Goal: Task Accomplishment & Management: Manage account settings

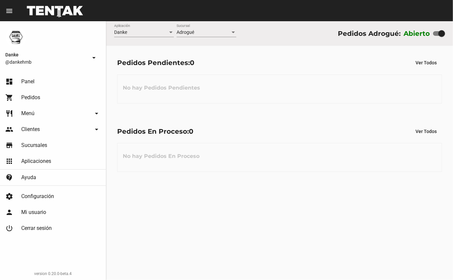
click at [24, 111] on span "Menú" at bounding box center [27, 113] width 13 height 7
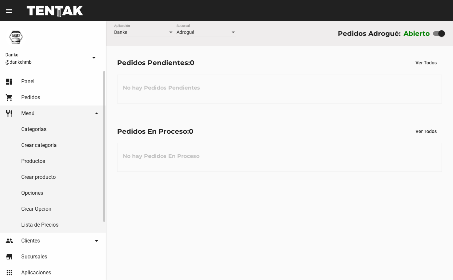
click at [33, 161] on link "Productos" at bounding box center [53, 161] width 106 height 16
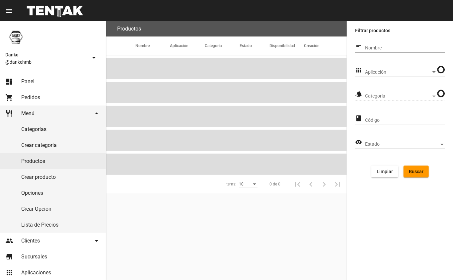
click at [383, 74] on span "Aplicación" at bounding box center [398, 72] width 66 height 5
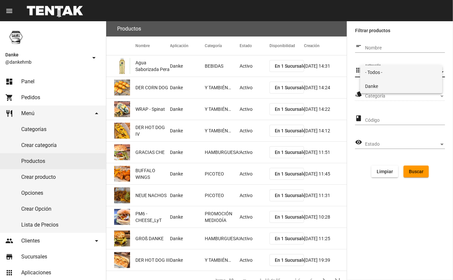
click at [372, 84] on span "Danke" at bounding box center [402, 86] width 72 height 14
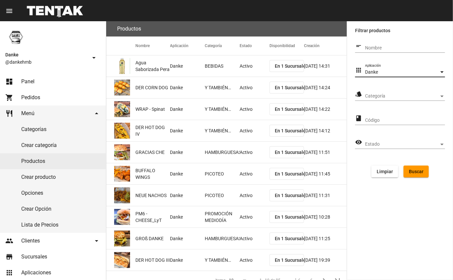
click at [371, 94] on span "Categoría" at bounding box center [402, 96] width 74 height 5
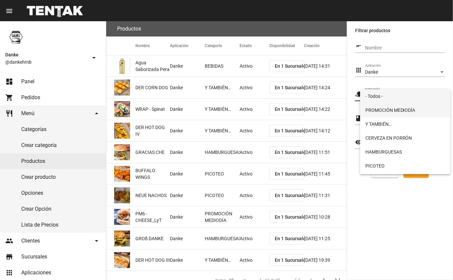
click at [371, 110] on span "PROMOCIÓN MEDIODÍA" at bounding box center [406, 110] width 80 height 14
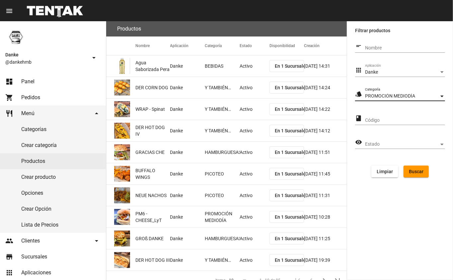
click at [414, 173] on span "Buscar" at bounding box center [416, 171] width 15 height 5
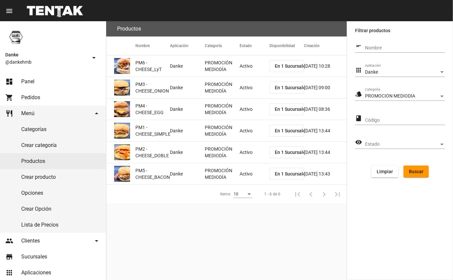
click at [252, 67] on mat-cell "Activo" at bounding box center [255, 65] width 30 height 21
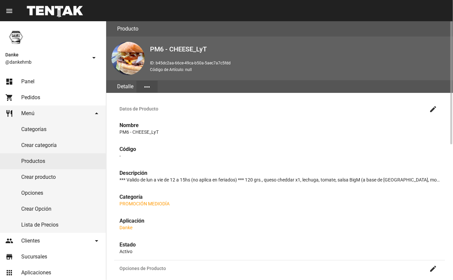
click at [433, 108] on mat-icon "create" at bounding box center [433, 109] width 8 height 8
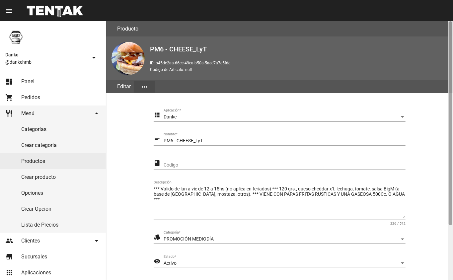
click at [449, 221] on div at bounding box center [450, 150] width 5 height 259
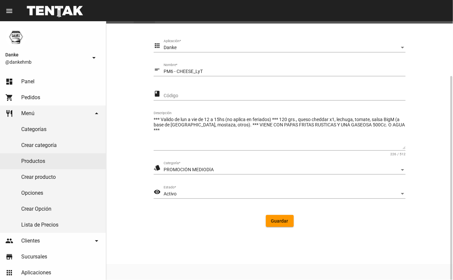
click at [171, 193] on span "Activo" at bounding box center [170, 193] width 13 height 5
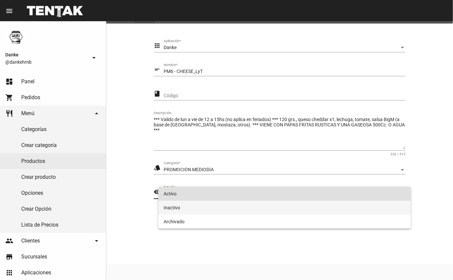
click at [173, 209] on span "Inactivo" at bounding box center [285, 208] width 242 height 14
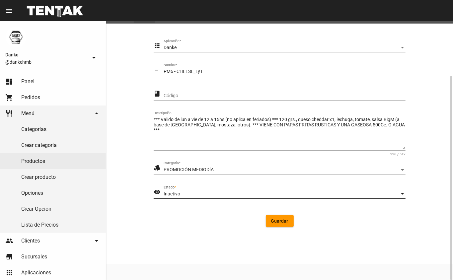
click at [282, 221] on span "Guardar" at bounding box center [279, 221] width 17 height 5
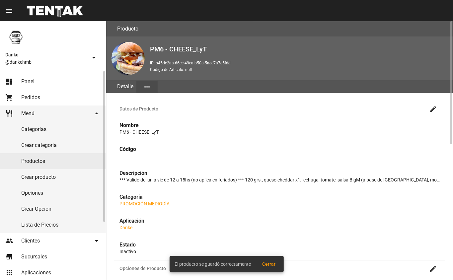
click at [30, 160] on link "Productos" at bounding box center [53, 161] width 106 height 16
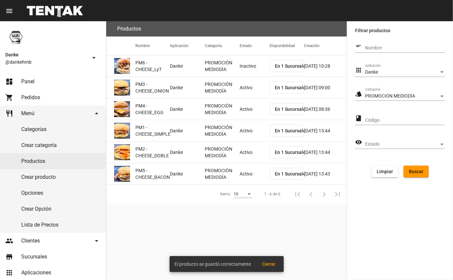
click at [245, 89] on mat-cell "Activo" at bounding box center [255, 87] width 30 height 21
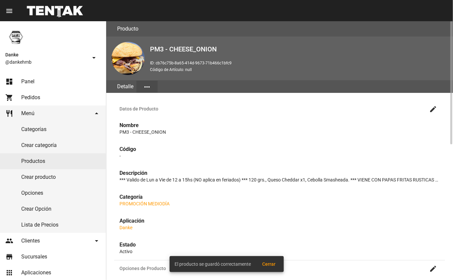
click at [433, 111] on mat-icon "create" at bounding box center [433, 109] width 8 height 8
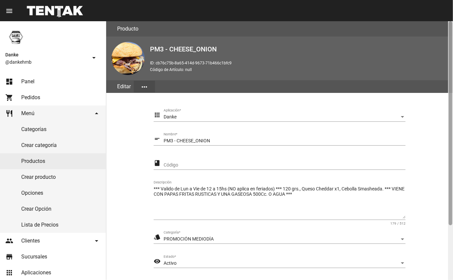
click at [450, 241] on div at bounding box center [450, 150] width 5 height 259
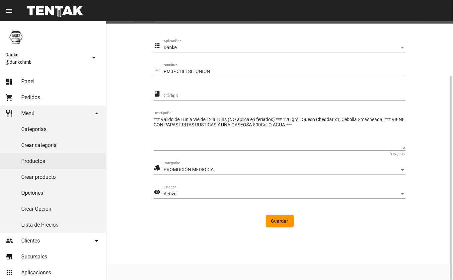
click at [182, 193] on div "Activo" at bounding box center [282, 194] width 236 height 5
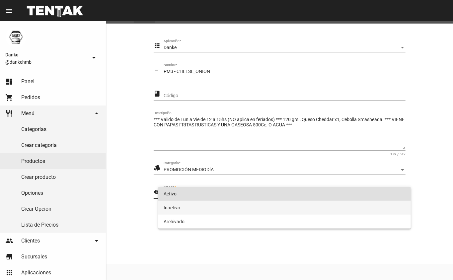
click at [174, 209] on span "Inactivo" at bounding box center [285, 208] width 242 height 14
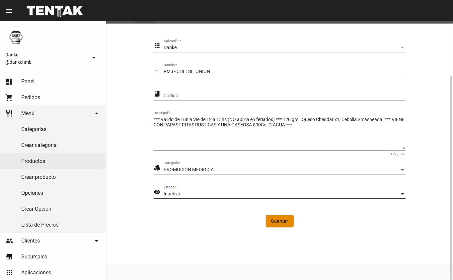
click at [282, 223] on span "Guardar" at bounding box center [279, 221] width 17 height 5
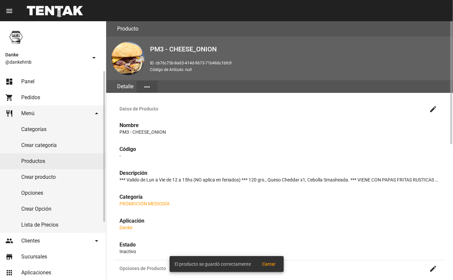
click at [27, 163] on link "Productos" at bounding box center [53, 161] width 106 height 16
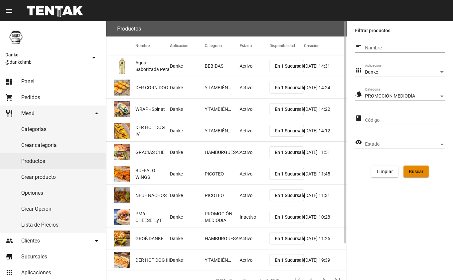
click at [411, 171] on span "Buscar" at bounding box center [416, 171] width 15 height 5
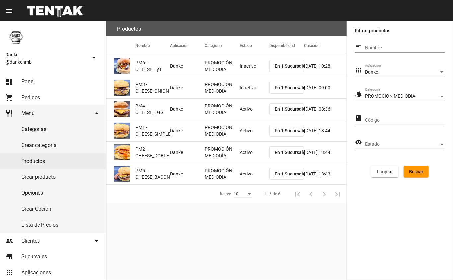
click at [245, 119] on mat-cell "Activo" at bounding box center [255, 109] width 30 height 21
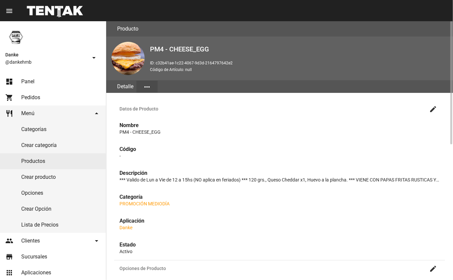
click at [431, 109] on mat-icon "create" at bounding box center [433, 109] width 8 height 8
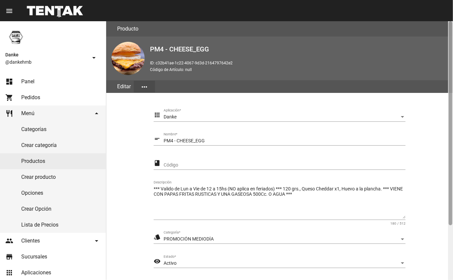
click at [451, 244] on div at bounding box center [450, 150] width 5 height 259
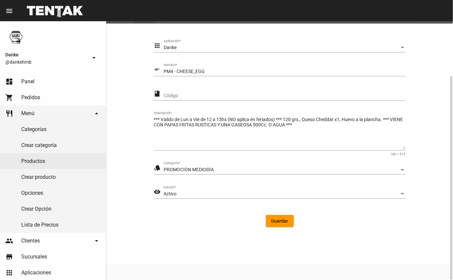
click at [178, 194] on div "Activo" at bounding box center [282, 194] width 236 height 5
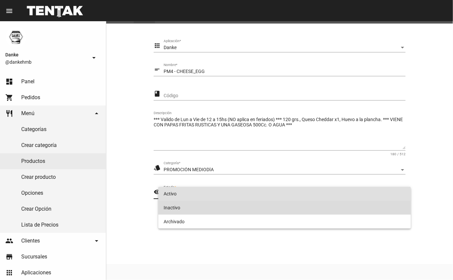
click at [171, 209] on span "Inactivo" at bounding box center [285, 208] width 242 height 14
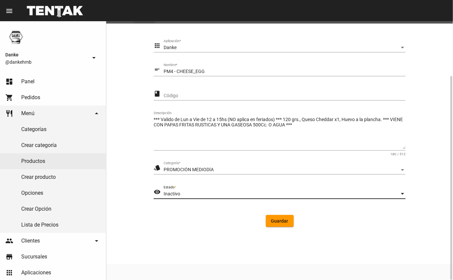
click at [282, 221] on span "Guardar" at bounding box center [279, 221] width 17 height 5
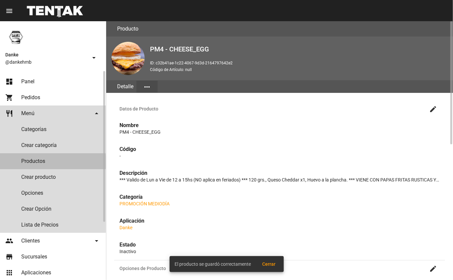
click at [40, 162] on link "Productos" at bounding box center [53, 161] width 106 height 16
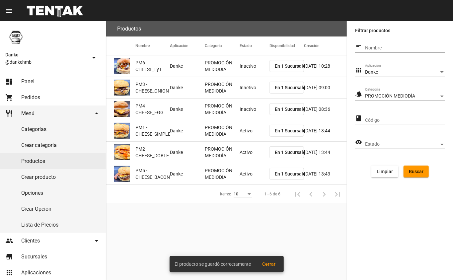
click at [247, 133] on mat-cell "Activo" at bounding box center [255, 130] width 30 height 21
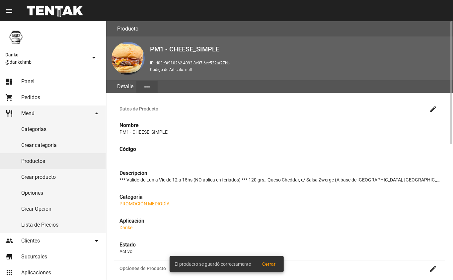
click at [435, 109] on mat-icon "create" at bounding box center [433, 109] width 8 height 8
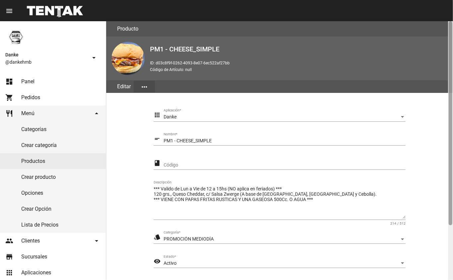
click at [449, 241] on div at bounding box center [450, 150] width 5 height 259
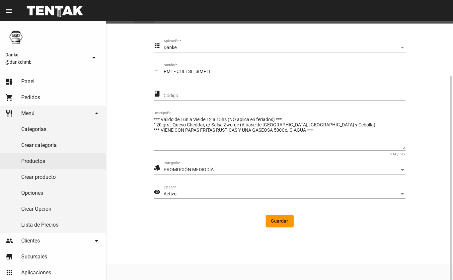
click at [164, 193] on span "Activo" at bounding box center [170, 193] width 13 height 5
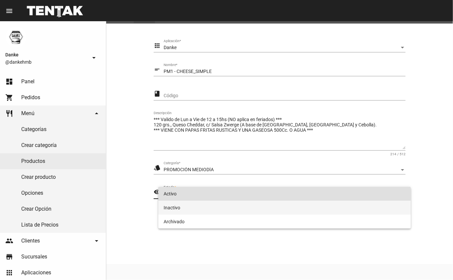
click at [174, 208] on span "Inactivo" at bounding box center [285, 208] width 242 height 14
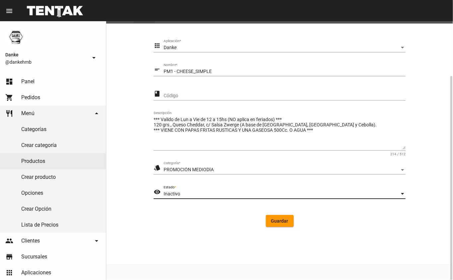
click at [283, 221] on span "Guardar" at bounding box center [279, 221] width 17 height 5
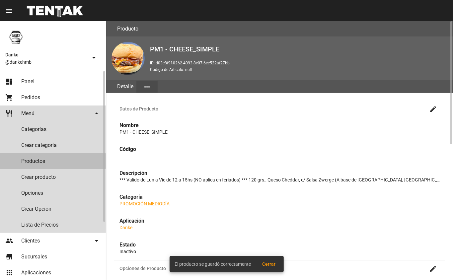
click at [29, 161] on link "Productos" at bounding box center [53, 161] width 106 height 16
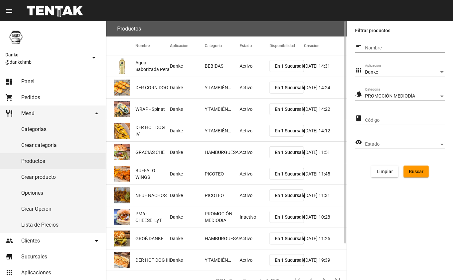
click at [419, 166] on button "Buscar" at bounding box center [416, 172] width 25 height 12
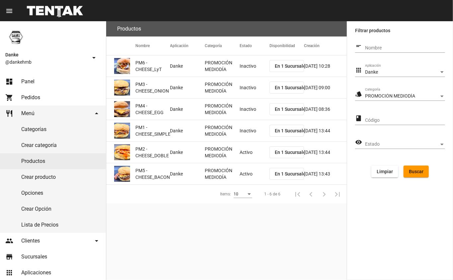
click at [241, 151] on mat-cell "Activo" at bounding box center [255, 152] width 30 height 21
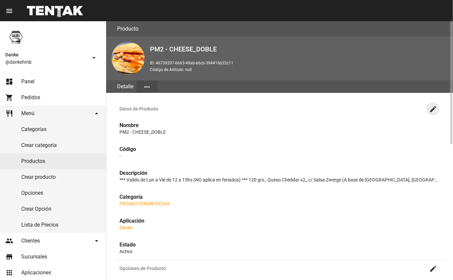
click at [435, 111] on mat-icon "create" at bounding box center [433, 109] width 8 height 8
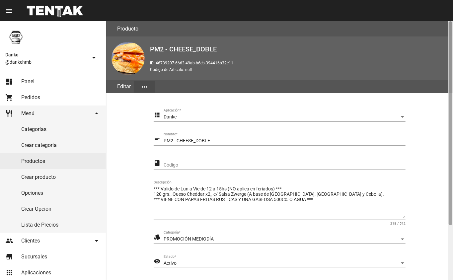
click at [450, 248] on div at bounding box center [450, 150] width 5 height 259
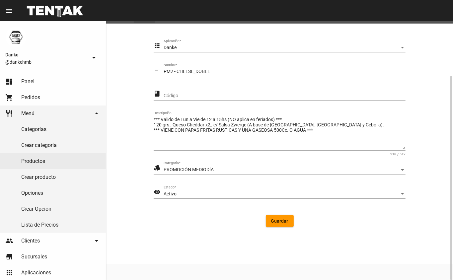
click at [175, 193] on span "Activo" at bounding box center [170, 193] width 13 height 5
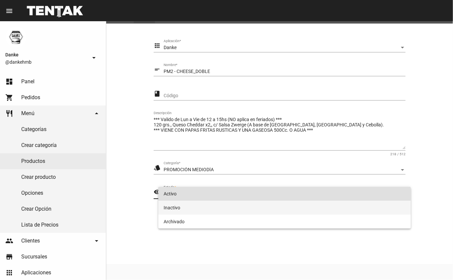
click at [169, 208] on span "Inactivo" at bounding box center [285, 208] width 242 height 14
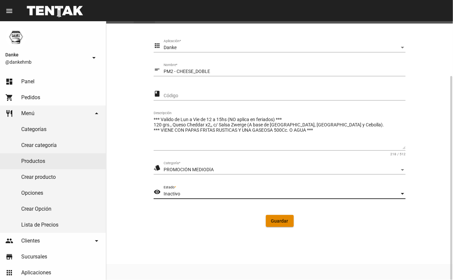
click at [281, 221] on span "Guardar" at bounding box center [279, 221] width 17 height 5
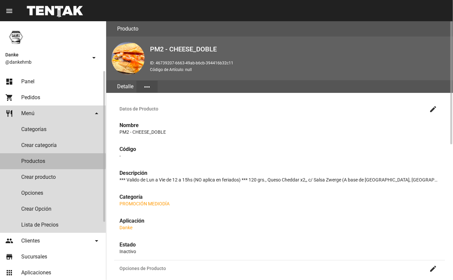
click at [39, 161] on link "Productos" at bounding box center [53, 161] width 106 height 16
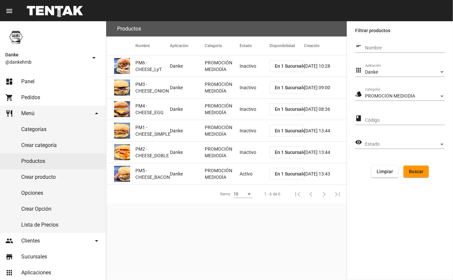
click at [244, 171] on mat-cell "Activo" at bounding box center [255, 173] width 30 height 21
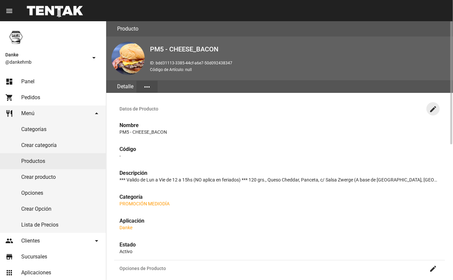
click at [433, 108] on mat-icon "create" at bounding box center [433, 109] width 8 height 8
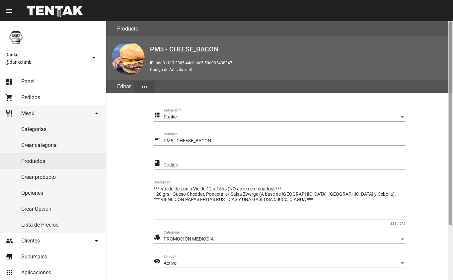
click at [450, 242] on div at bounding box center [450, 150] width 5 height 259
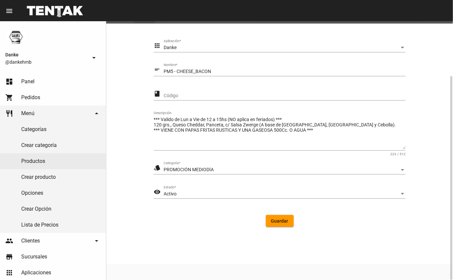
click at [175, 192] on span "Activo" at bounding box center [170, 193] width 13 height 5
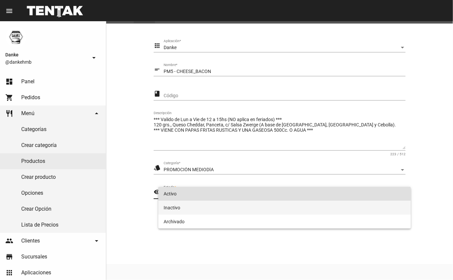
click at [173, 208] on span "Inactivo" at bounding box center [285, 208] width 242 height 14
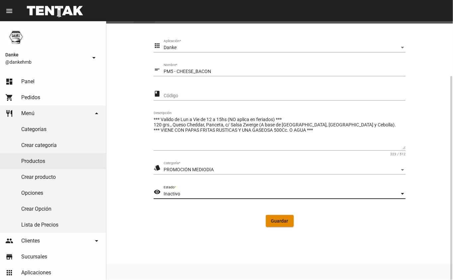
click at [279, 220] on span "Guardar" at bounding box center [279, 221] width 17 height 5
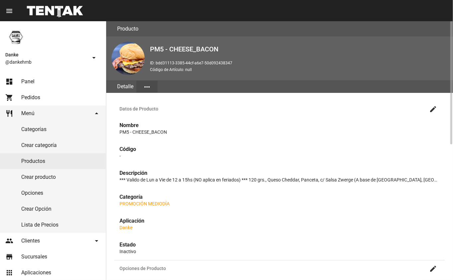
click at [23, 80] on span "Panel" at bounding box center [27, 81] width 13 height 7
